Goal: Navigation & Orientation: Find specific page/section

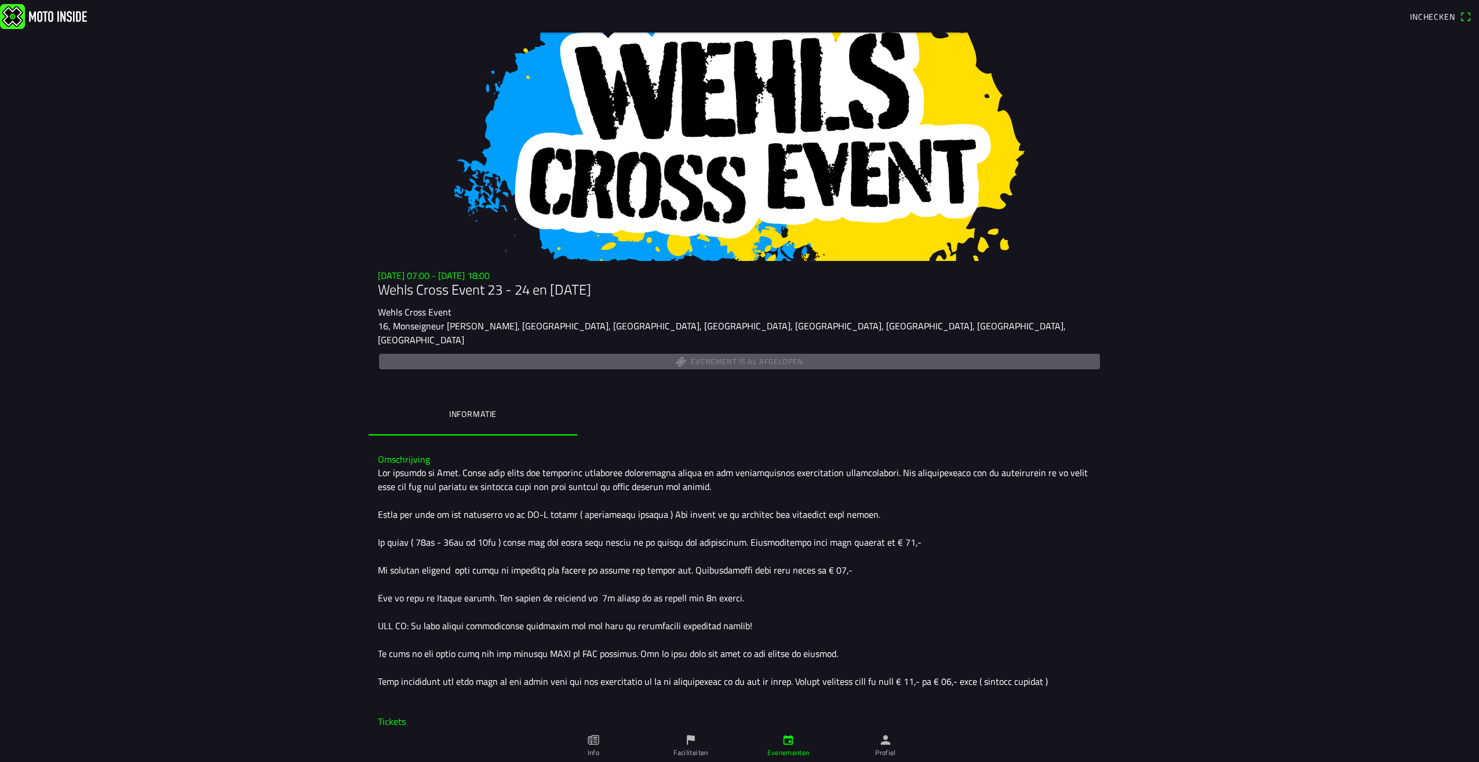
click at [29, 4] on img at bounding box center [43, 15] width 87 height 25
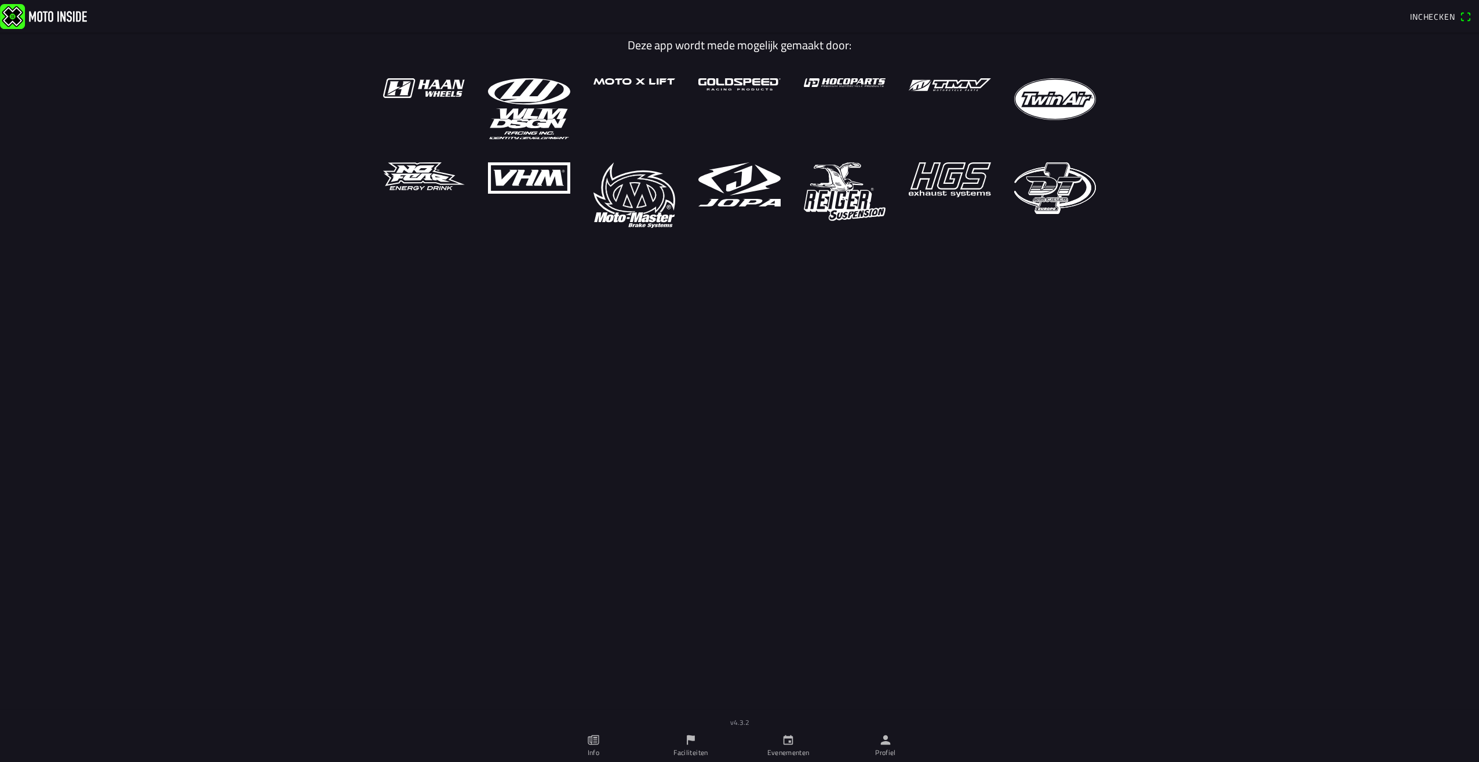
click at [52, 16] on img at bounding box center [43, 15] width 87 height 25
click at [788, 739] on icon "calendar" at bounding box center [788, 739] width 13 height 13
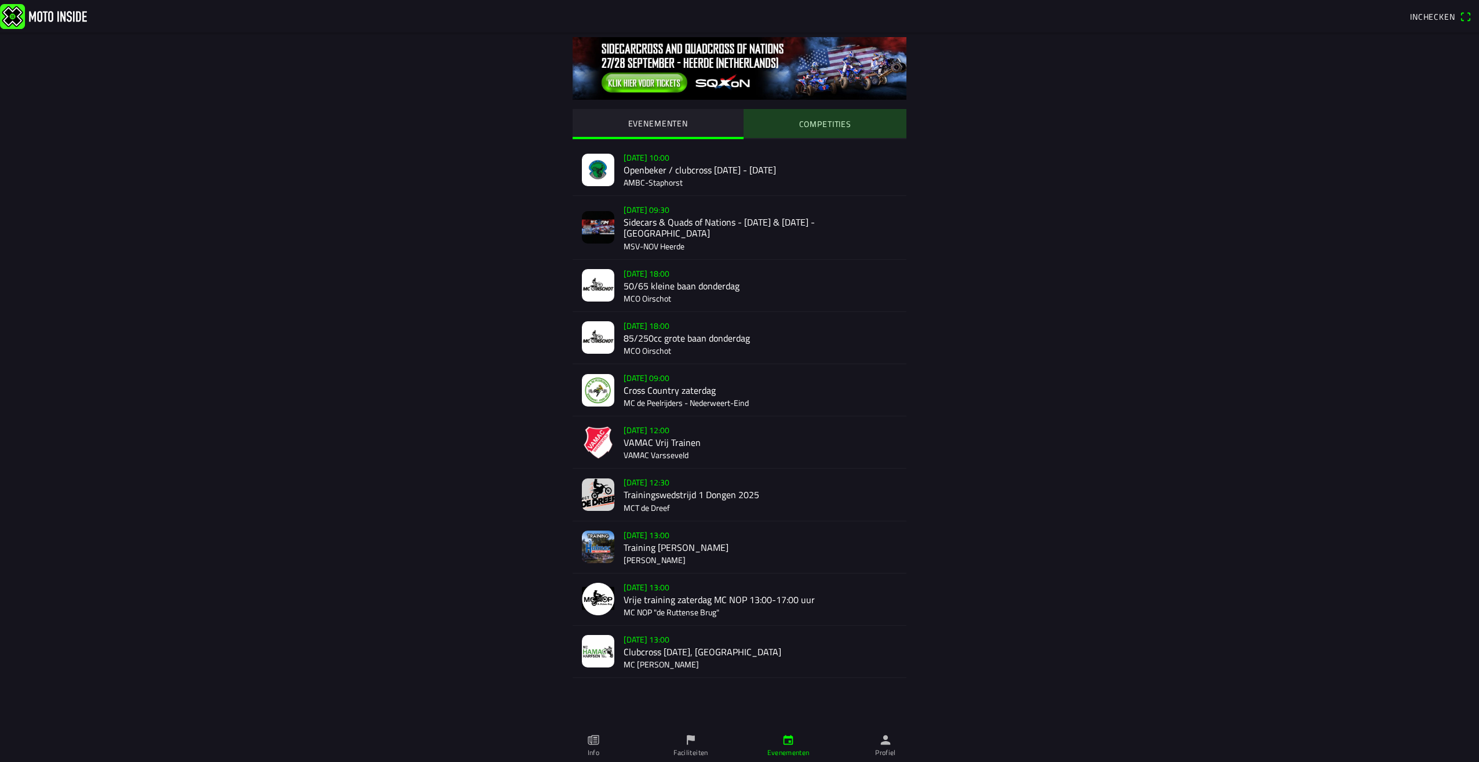
click at [0, 0] on slot "COMPETITIES" at bounding box center [0, 0] width 0 height 0
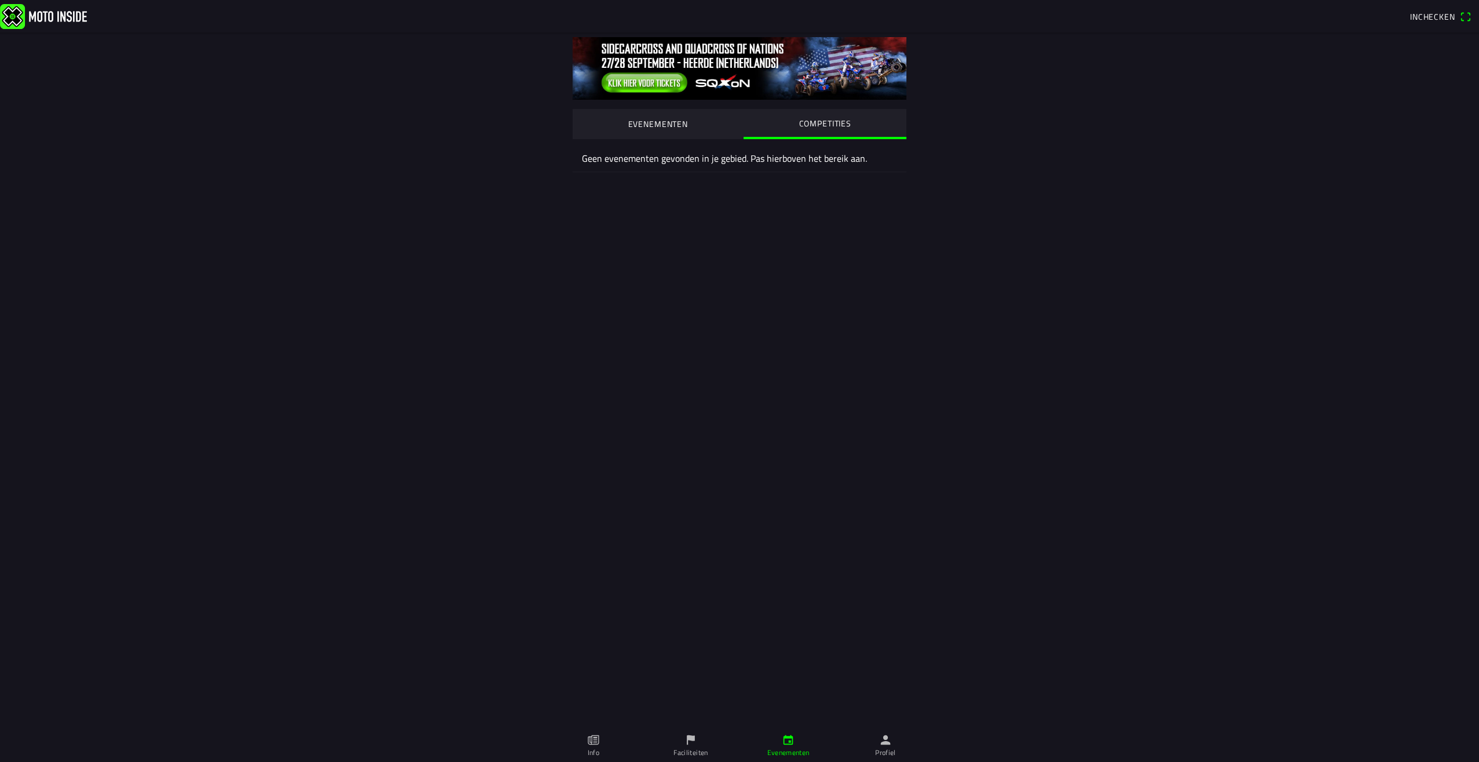
click at [0, 0] on slot "EVENEMENTEN" at bounding box center [0, 0] width 0 height 0
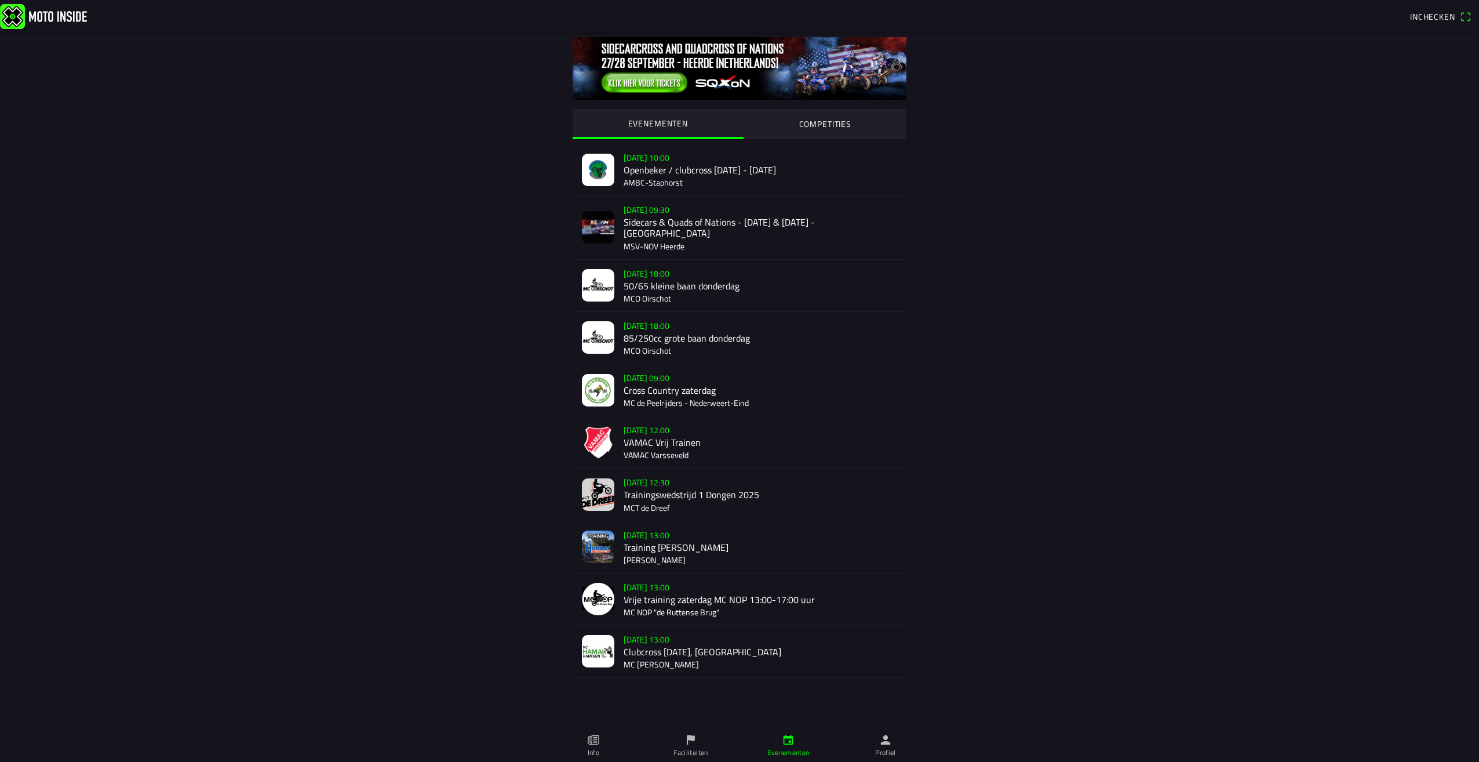
click at [1001, 614] on div "EVENEMENTEN COMPETITIES [DATE] 10:00 Openbeker / clubcross [DATE] - [DATE] AMBC…" at bounding box center [740, 383] width 742 height 703
click at [806, 114] on button "COMPETITIES" at bounding box center [825, 123] width 163 height 29
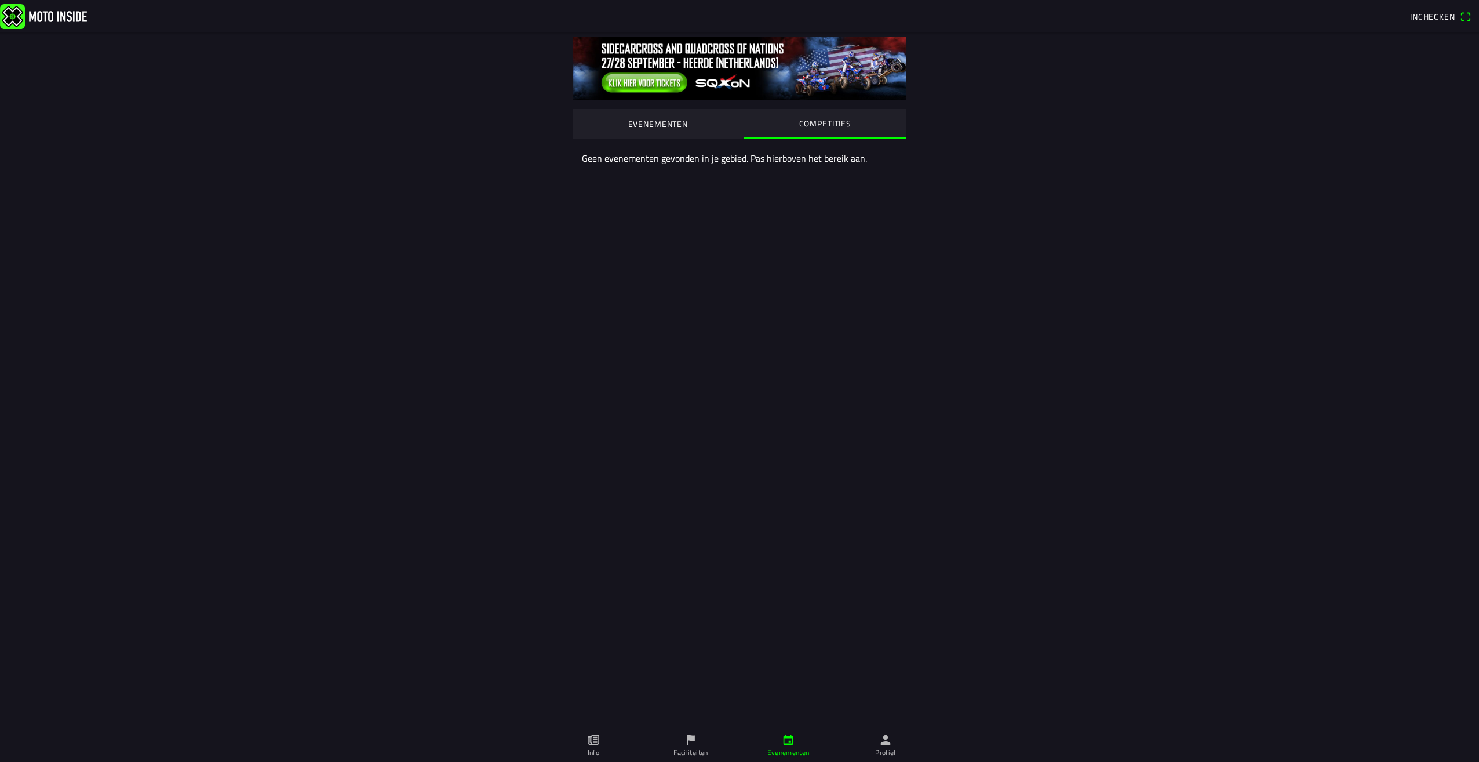
click at [692, 123] on button "EVENEMENTEN" at bounding box center [658, 123] width 171 height 29
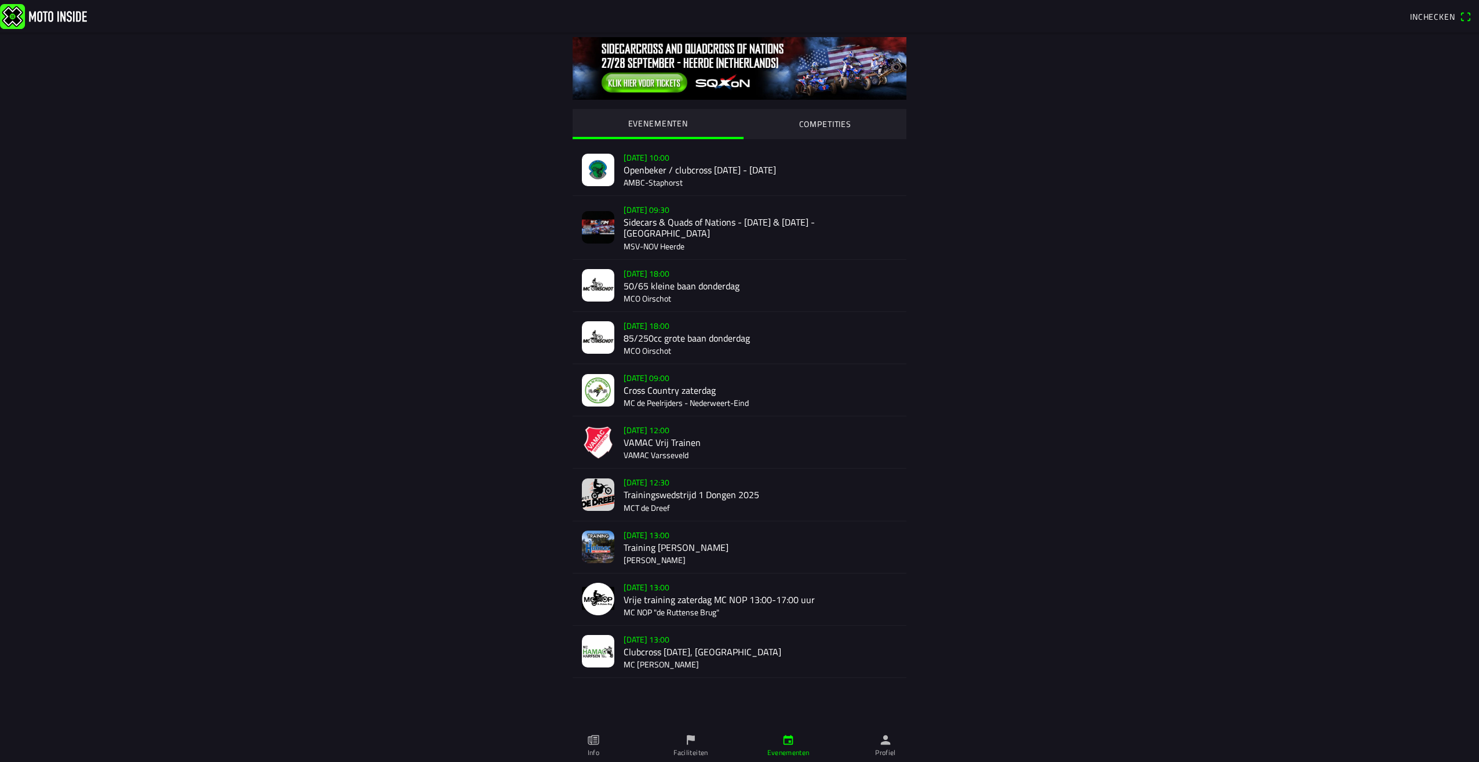
click at [687, 741] on icon "flag" at bounding box center [691, 740] width 8 height 10
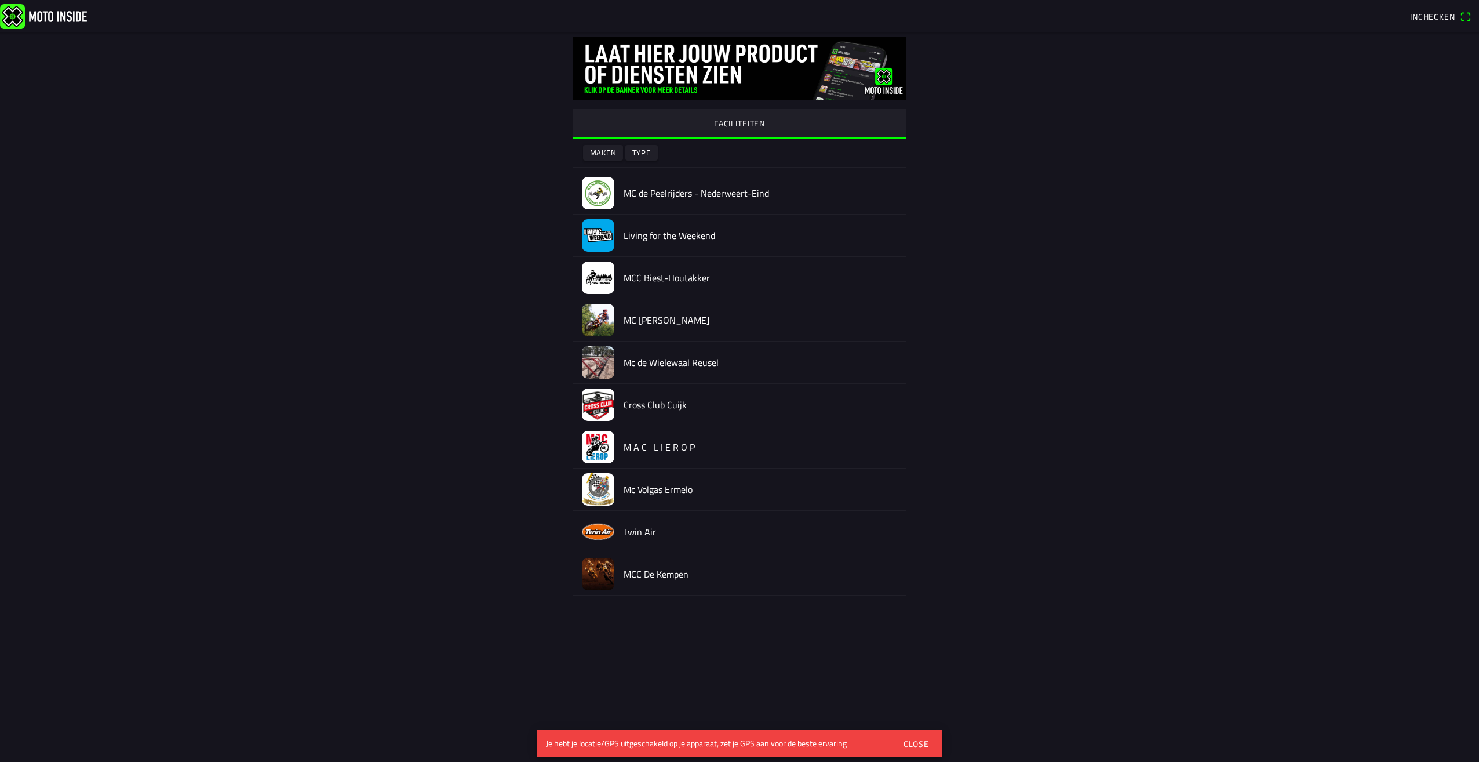
click at [0, 0] on slot "Type" at bounding box center [0, 0] width 0 height 0
click at [602, 150] on ion-backdrop at bounding box center [739, 381] width 1479 height 762
